Goal: Find specific page/section: Find specific page/section

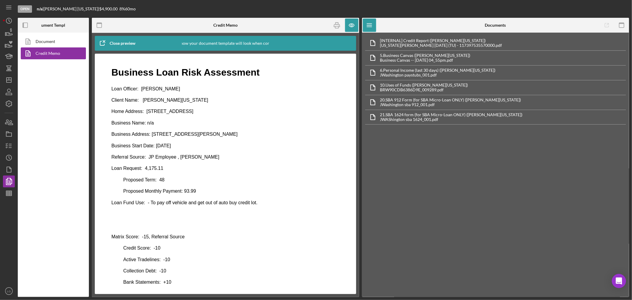
scroll to position [241, 0]
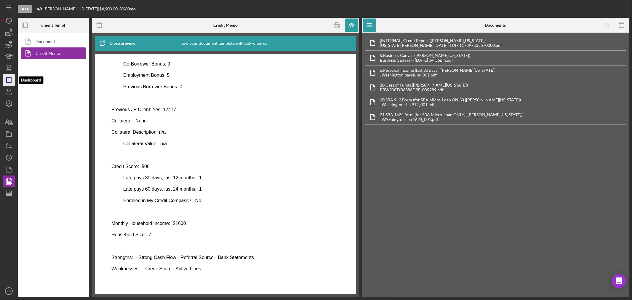
click at [7, 81] on icon "Icon/Dashboard" at bounding box center [8, 80] width 15 height 15
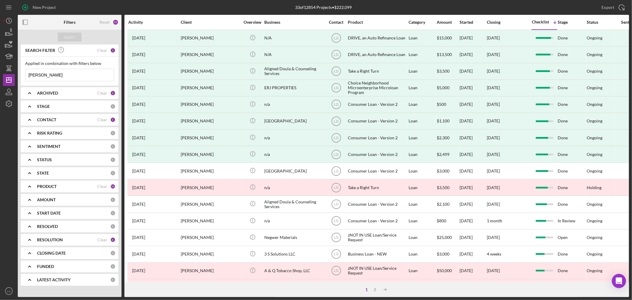
click at [64, 76] on input "[PERSON_NAME]" at bounding box center [69, 75] width 88 height 12
click at [92, 79] on input "[PERSON_NAME]" at bounding box center [69, 75] width 88 height 12
